Goal: Navigation & Orientation: Find specific page/section

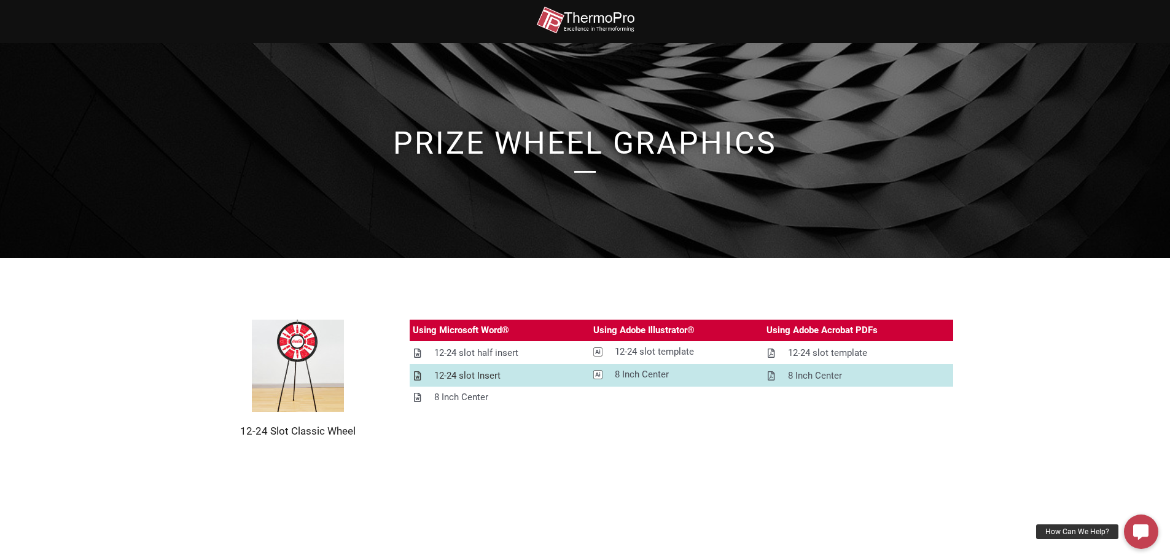
click at [501, 377] on link "12-24 slot Insert" at bounding box center [500, 375] width 181 height 21
click at [504, 350] on div "12-24 slot half insert" at bounding box center [476, 352] width 84 height 15
click at [613, 17] on img at bounding box center [585, 20] width 98 height 28
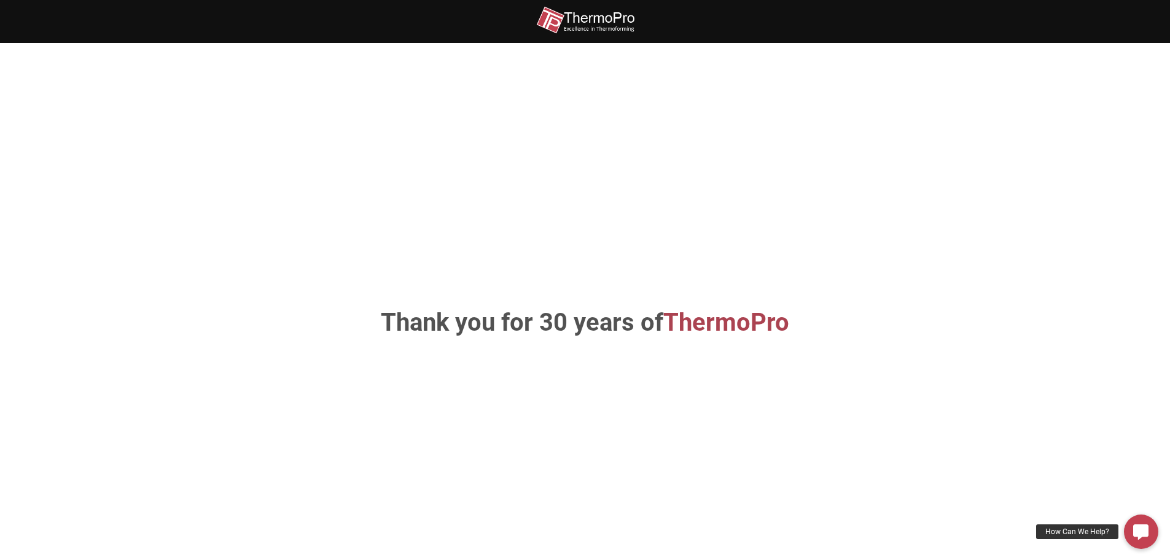
click at [614, 20] on img at bounding box center [585, 20] width 98 height 28
